Goal: Transaction & Acquisition: Obtain resource

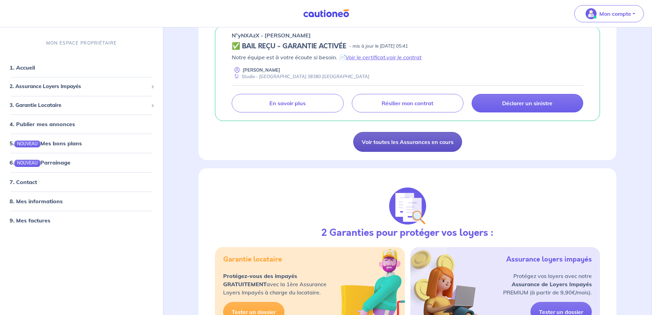
scroll to position [205, 0]
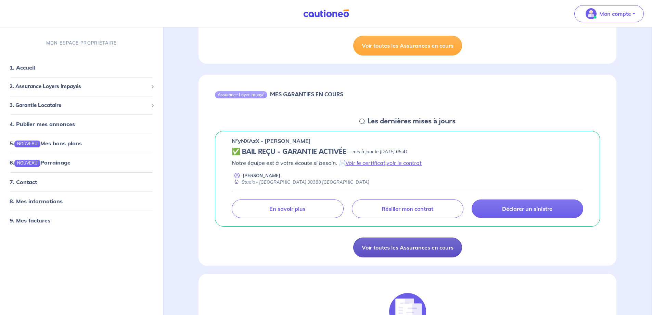
click at [413, 252] on link "Voir toutes les Assurances en cours" at bounding box center [407, 247] width 109 height 20
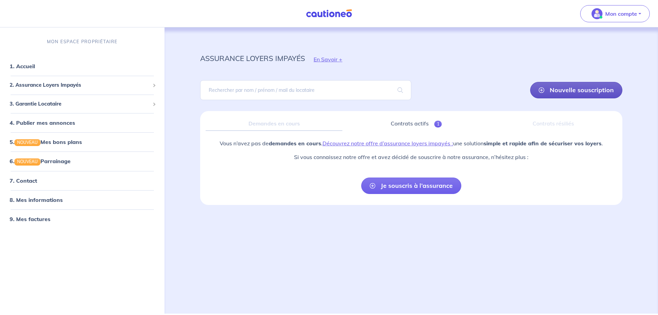
click at [565, 91] on link "Nouvelle souscription" at bounding box center [576, 90] width 92 height 16
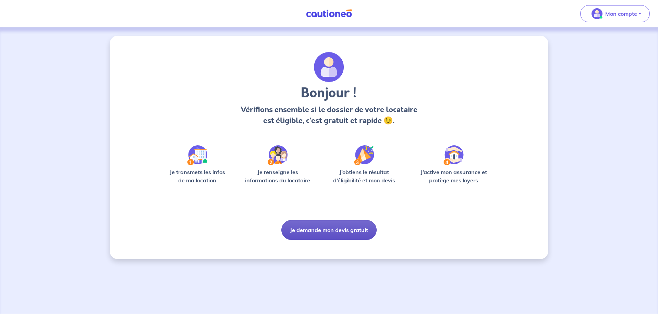
click at [331, 231] on button "Je demande mon devis gratuit" at bounding box center [328, 230] width 95 height 20
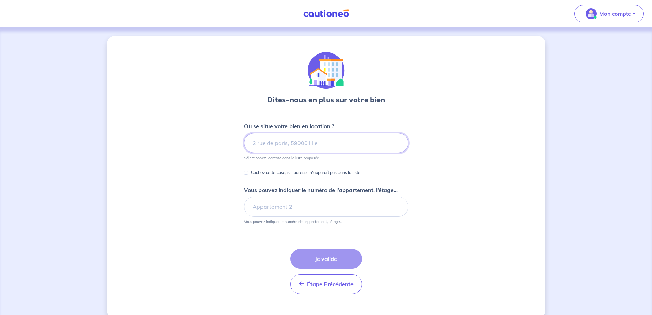
click at [294, 139] on input at bounding box center [326, 143] width 164 height 20
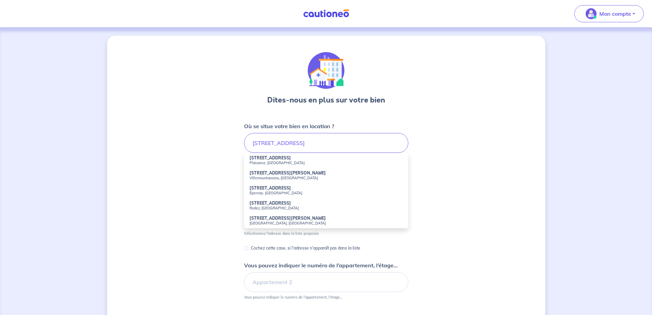
click at [296, 220] on strong "[STREET_ADDRESS][PERSON_NAME]" at bounding box center [288, 217] width 76 height 5
type input "[STREET_ADDRESS][PERSON_NAME]"
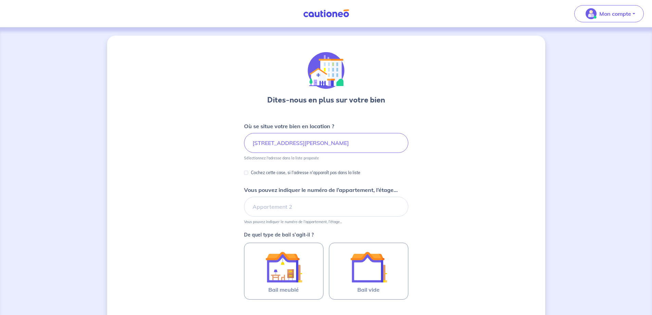
scroll to position [34, 0]
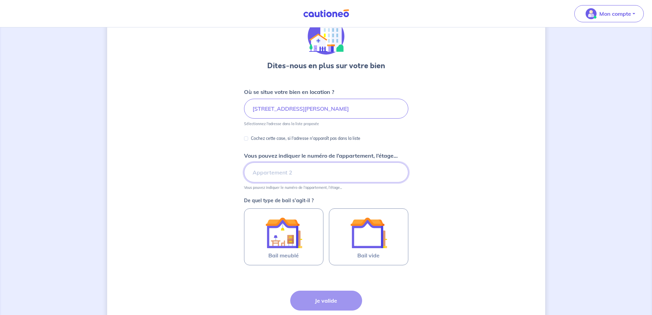
click at [289, 175] on input "Vous pouvez indiquer le numéro de l’appartement, l’étage..." at bounding box center [326, 172] width 164 height 20
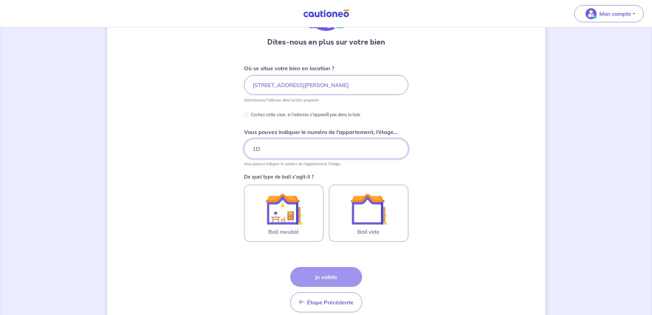
scroll to position [68, 0]
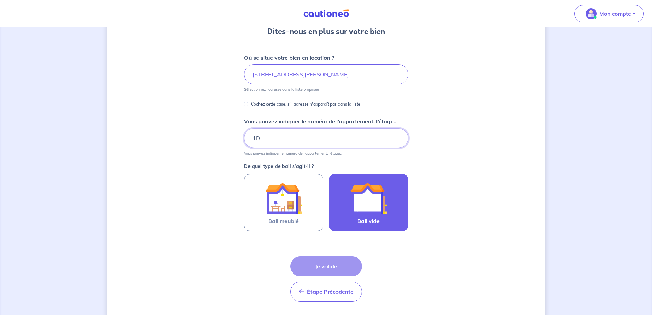
type input "1D"
click at [347, 209] on div at bounding box center [369, 198] width 62 height 37
click at [0, 0] on input "Bail vide" at bounding box center [0, 0] width 0 height 0
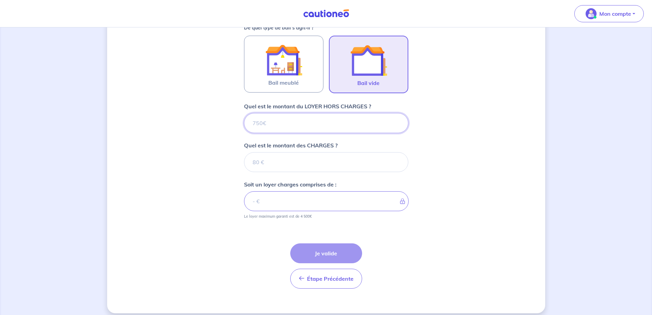
scroll to position [213, 0]
